Goal: Contribute content

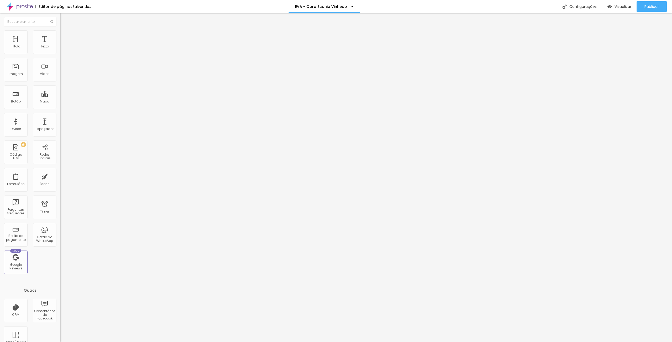
click at [60, 49] on input "[URL][DOMAIN_NAME]" at bounding box center [91, 46] width 63 height 5
paste input "cyrn3Olbd1A"
type input "[URL][DOMAIN_NAME]"
click at [60, 49] on input "[URL][DOMAIN_NAME]" at bounding box center [91, 46] width 63 height 5
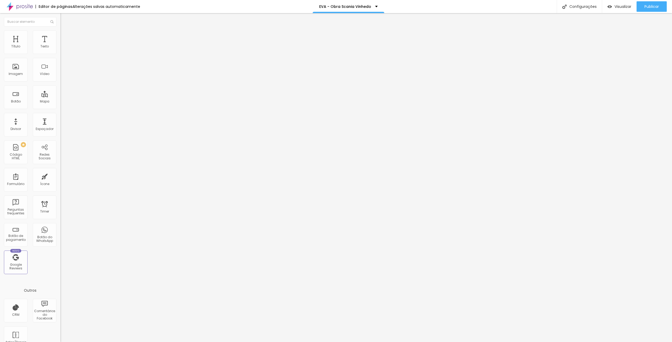
paste input "3UUf-xJUa8k"
type input "[URL][DOMAIN_NAME]"
click at [657, 9] on span "Publicar" at bounding box center [651, 6] width 14 height 4
click at [652, 6] on span "Publicar" at bounding box center [651, 6] width 14 height 4
click at [619, 6] on span "Visualizar" at bounding box center [617, 6] width 17 height 4
